Goal: Transaction & Acquisition: Download file/media

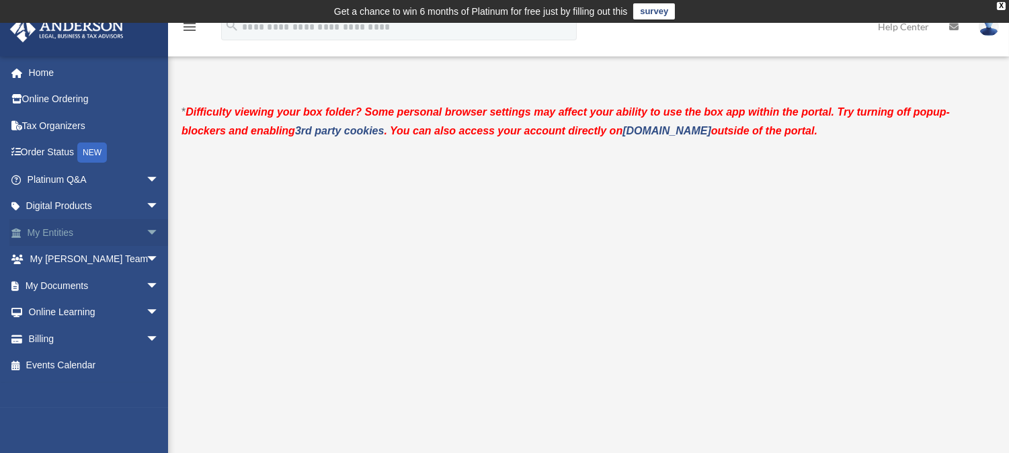
click at [56, 230] on link "My Entities arrow_drop_down" at bounding box center [94, 232] width 170 height 27
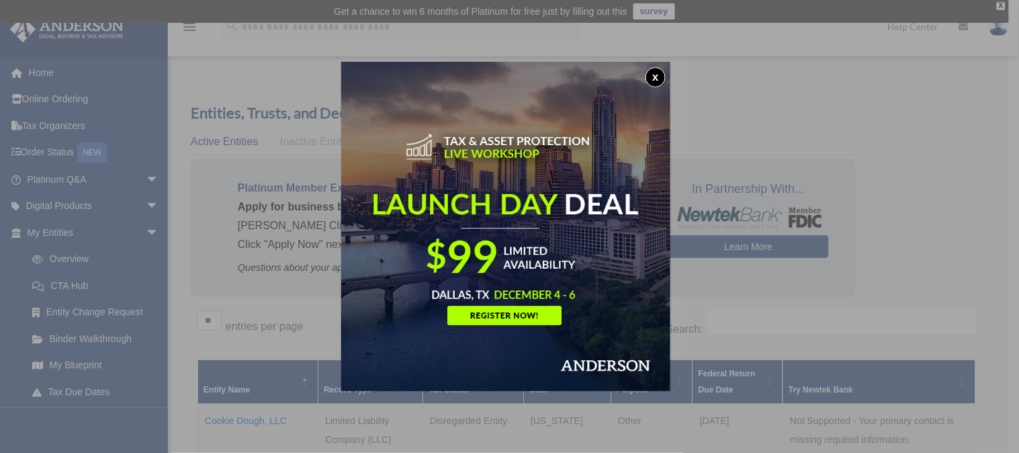
click at [659, 77] on button "x" at bounding box center [656, 77] width 20 height 20
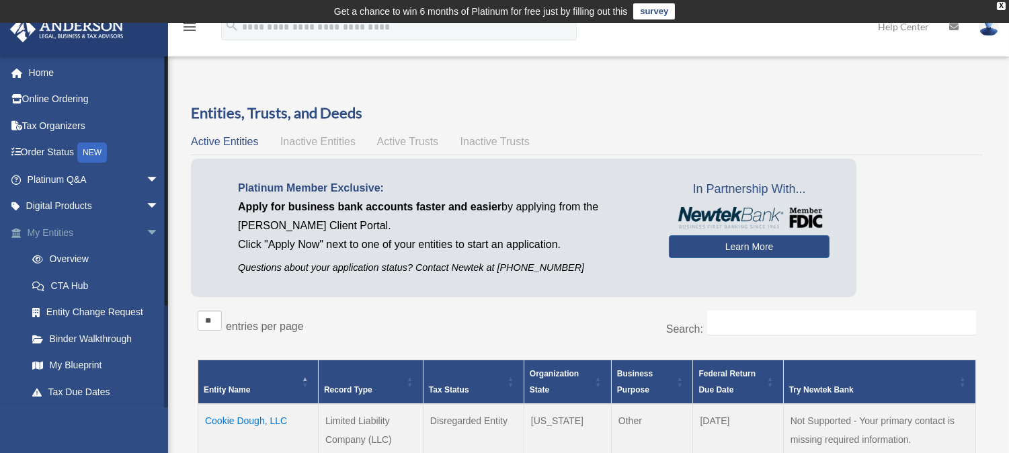
click at [146, 230] on span "arrow_drop_down" at bounding box center [159, 233] width 27 height 28
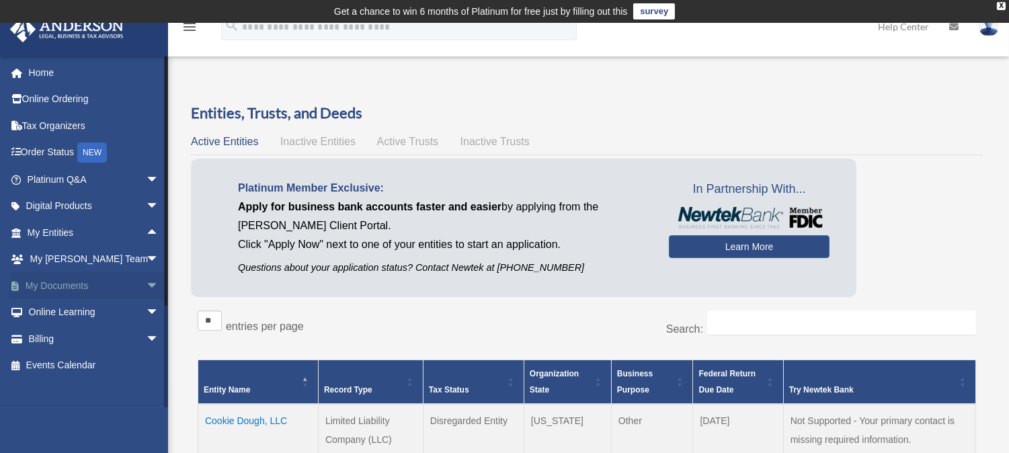
click at [146, 285] on span "arrow_drop_down" at bounding box center [159, 286] width 27 height 28
click at [77, 308] on link "Box" at bounding box center [99, 312] width 161 height 27
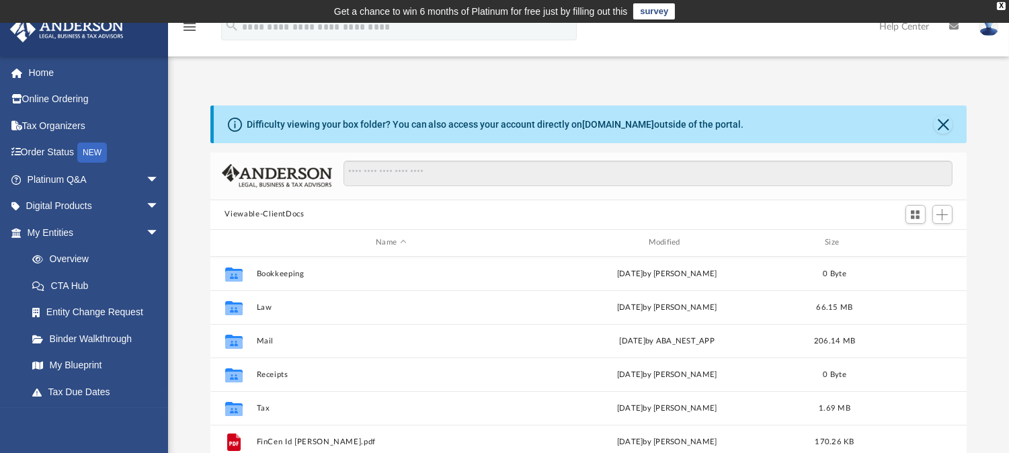
scroll to position [293, 746]
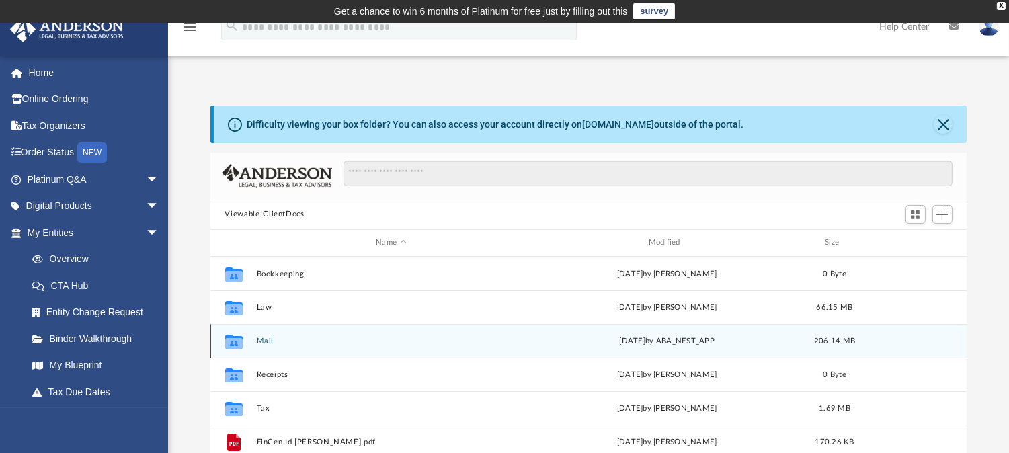
click at [292, 339] on button "Mail" at bounding box center [390, 340] width 269 height 9
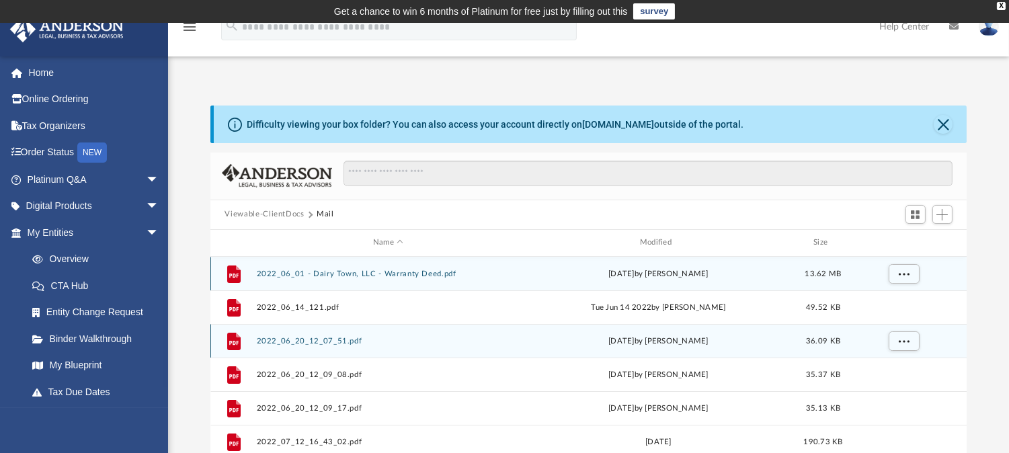
scroll to position [252, 746]
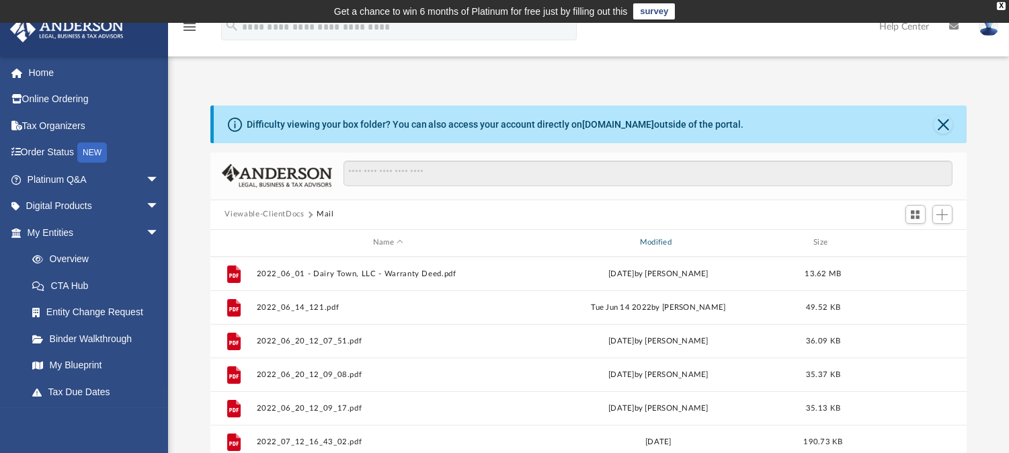
click at [662, 237] on div "Modified" at bounding box center [657, 243] width 264 height 12
click at [656, 239] on div "Modified" at bounding box center [657, 243] width 264 height 12
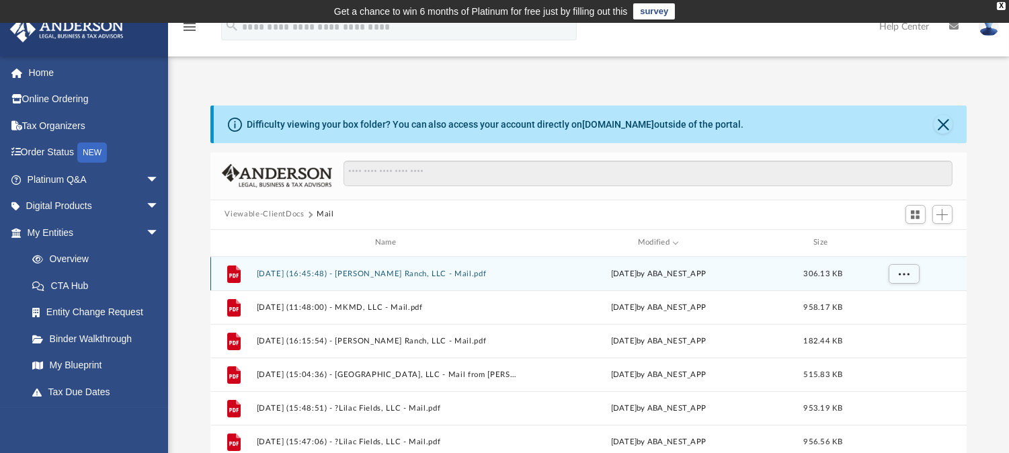
click at [334, 273] on button "[DATE] (16:45:48) - [PERSON_NAME] Ranch, LLC - Mail.pdf" at bounding box center [388, 273] width 264 height 9
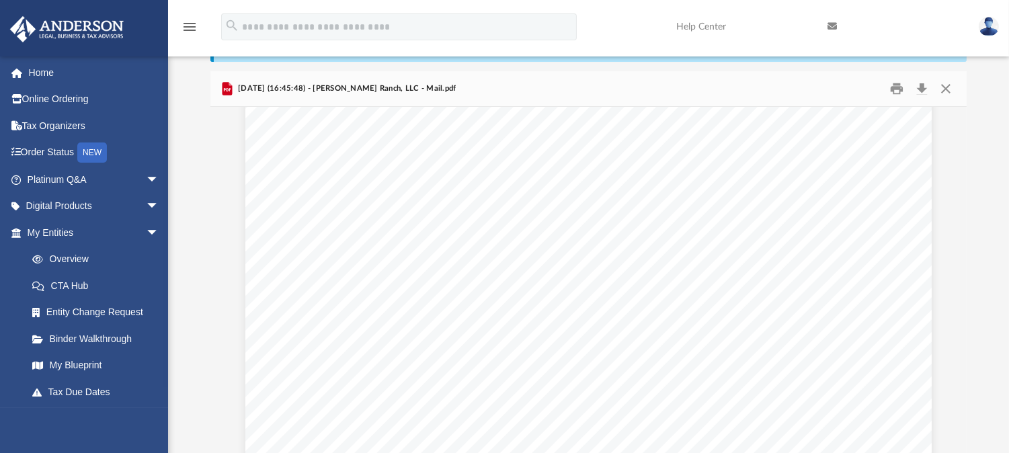
scroll to position [0, 0]
click at [949, 89] on button "Close" at bounding box center [945, 88] width 24 height 21
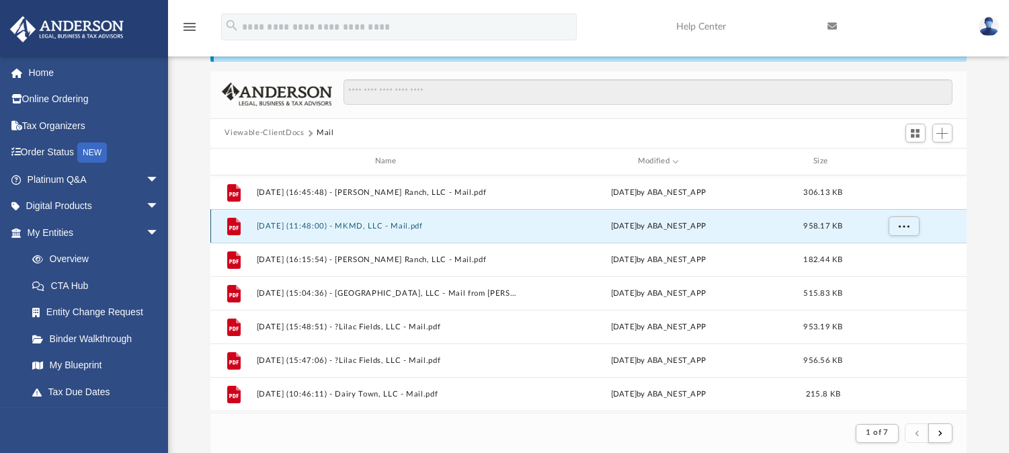
click at [479, 228] on button "[DATE] (11:48:00) - MKMD, LLC - Mail.pdf" at bounding box center [388, 225] width 264 height 9
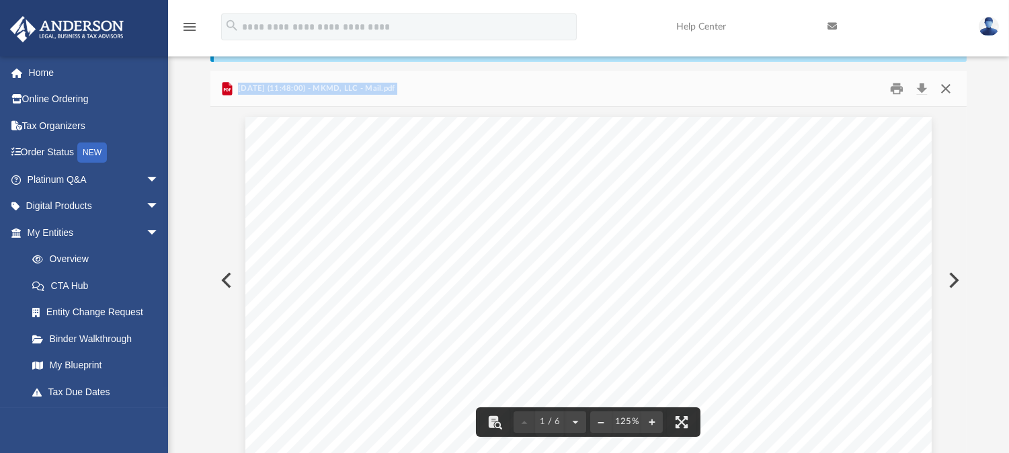
click at [945, 88] on button "Close" at bounding box center [945, 88] width 24 height 21
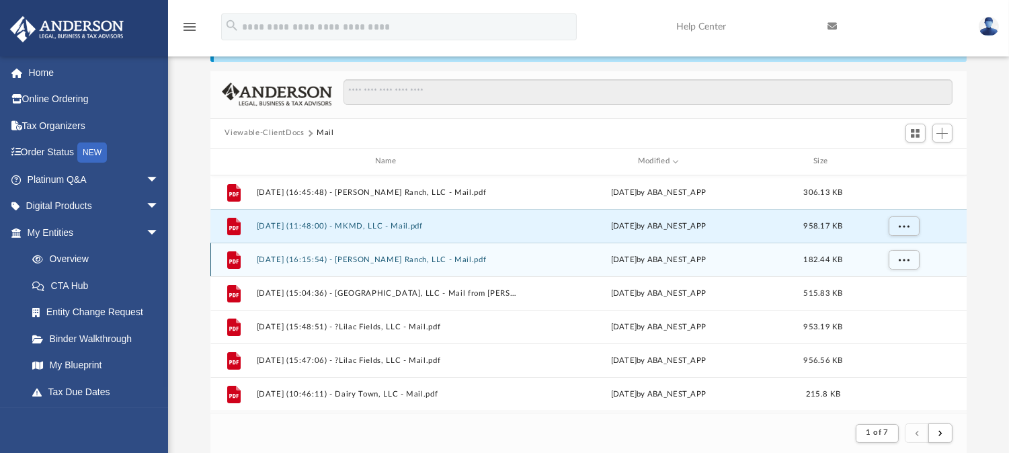
click at [379, 257] on button "[DATE] (16:15:54) - [PERSON_NAME] Ranch, LLC - Mail.pdf" at bounding box center [388, 259] width 264 height 9
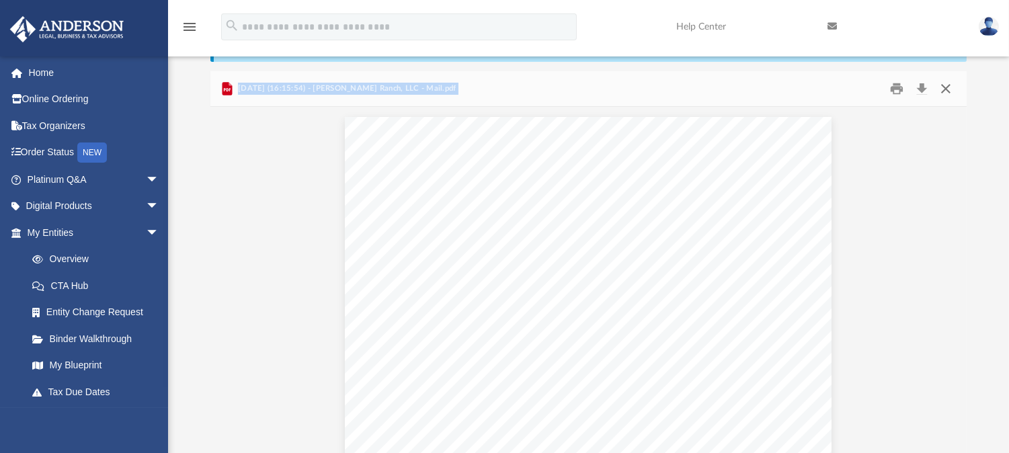
click at [946, 89] on button "Close" at bounding box center [945, 88] width 24 height 21
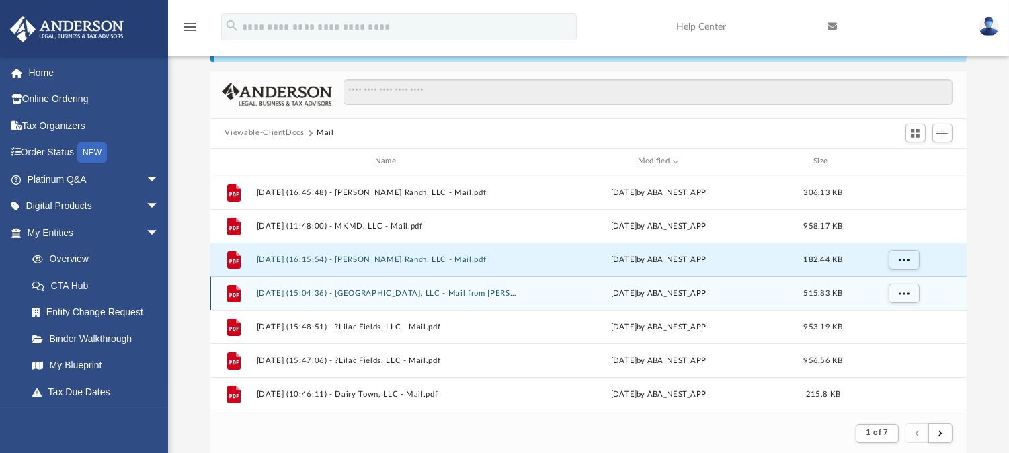
click at [372, 294] on button "[DATE] (15:04:36) - [GEOGRAPHIC_DATA], LLC - Mail from [PERSON_NAME].pdf" at bounding box center [388, 292] width 264 height 9
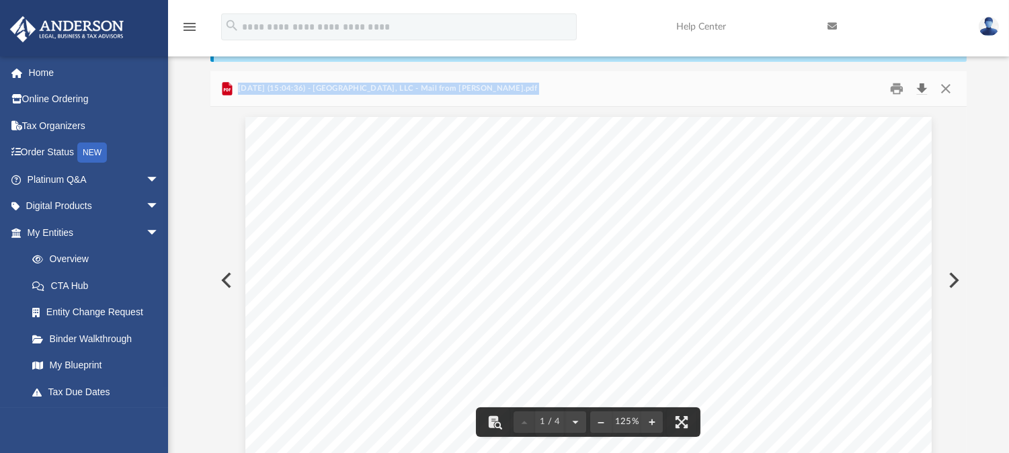
click at [921, 85] on button "Download" at bounding box center [922, 88] width 24 height 21
